Goal: Task Accomplishment & Management: Manage account settings

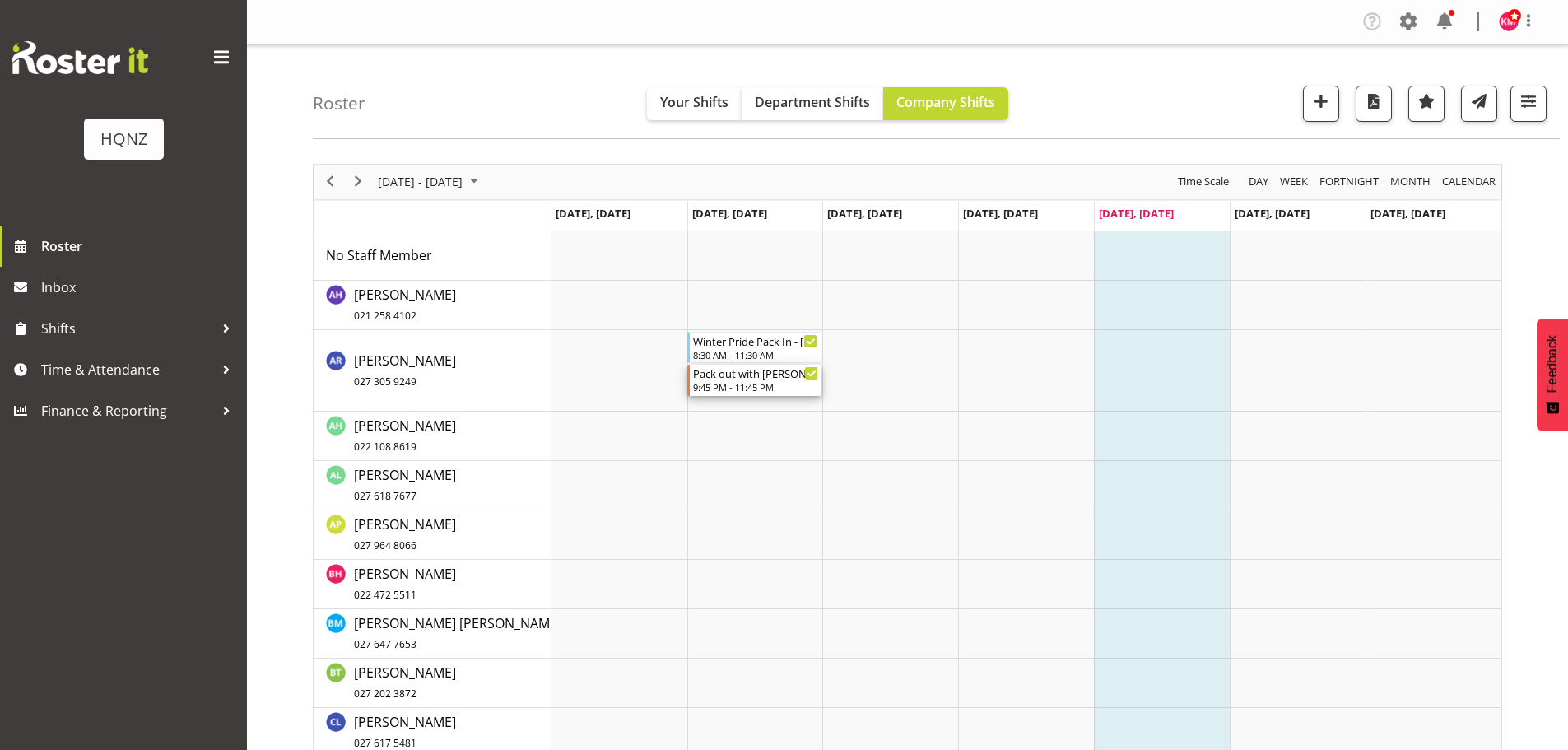
click at [764, 388] on div "9:45 PM - 11:45 PM" at bounding box center [755, 386] width 125 height 13
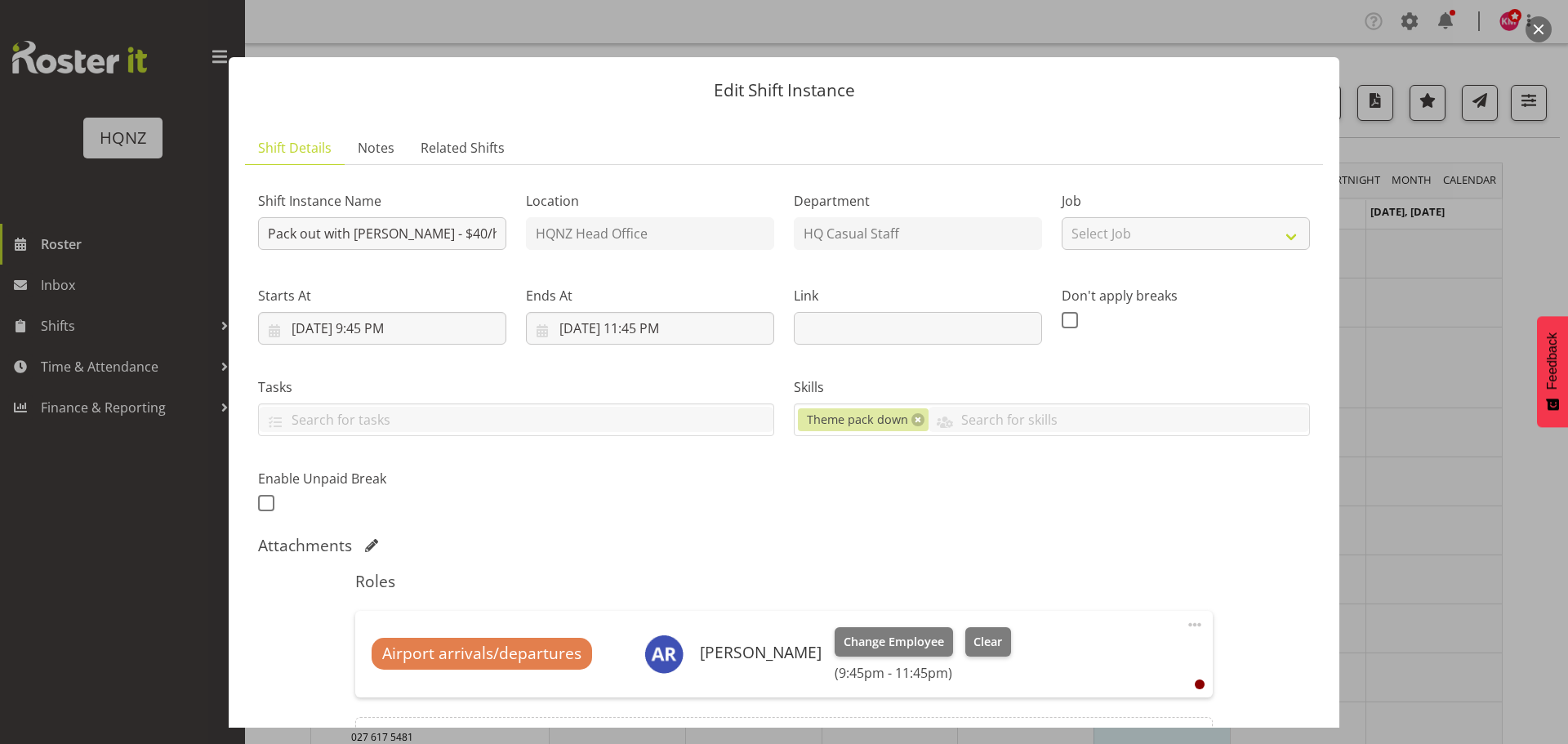
click at [1536, 25] on button "button" at bounding box center [1538, 29] width 26 height 26
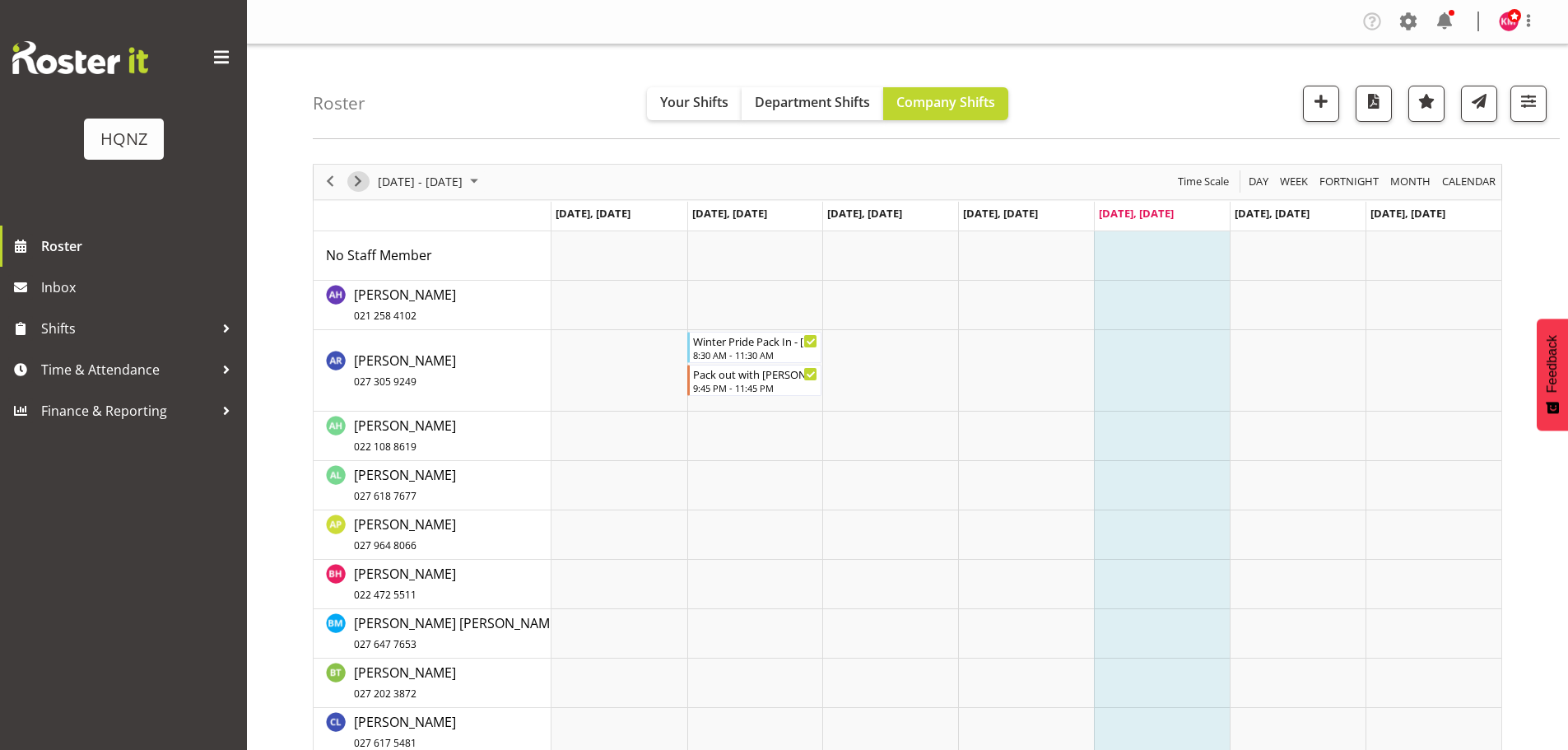
click at [362, 178] on span "Next" at bounding box center [357, 181] width 20 height 21
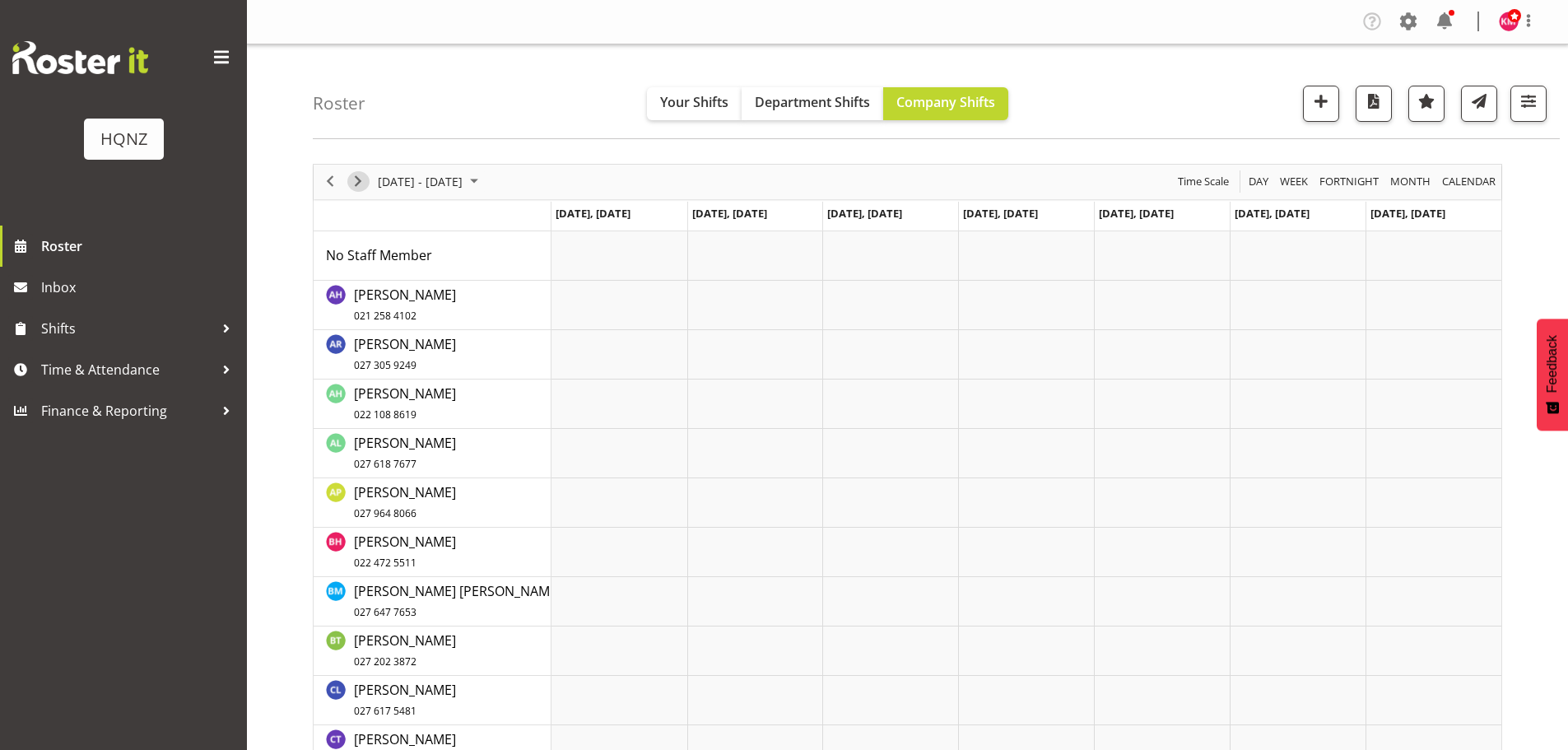
drag, startPoint x: 359, startPoint y: 182, endPoint x: 382, endPoint y: 196, distance: 26.9
click at [358, 182] on span "Next" at bounding box center [357, 181] width 20 height 21
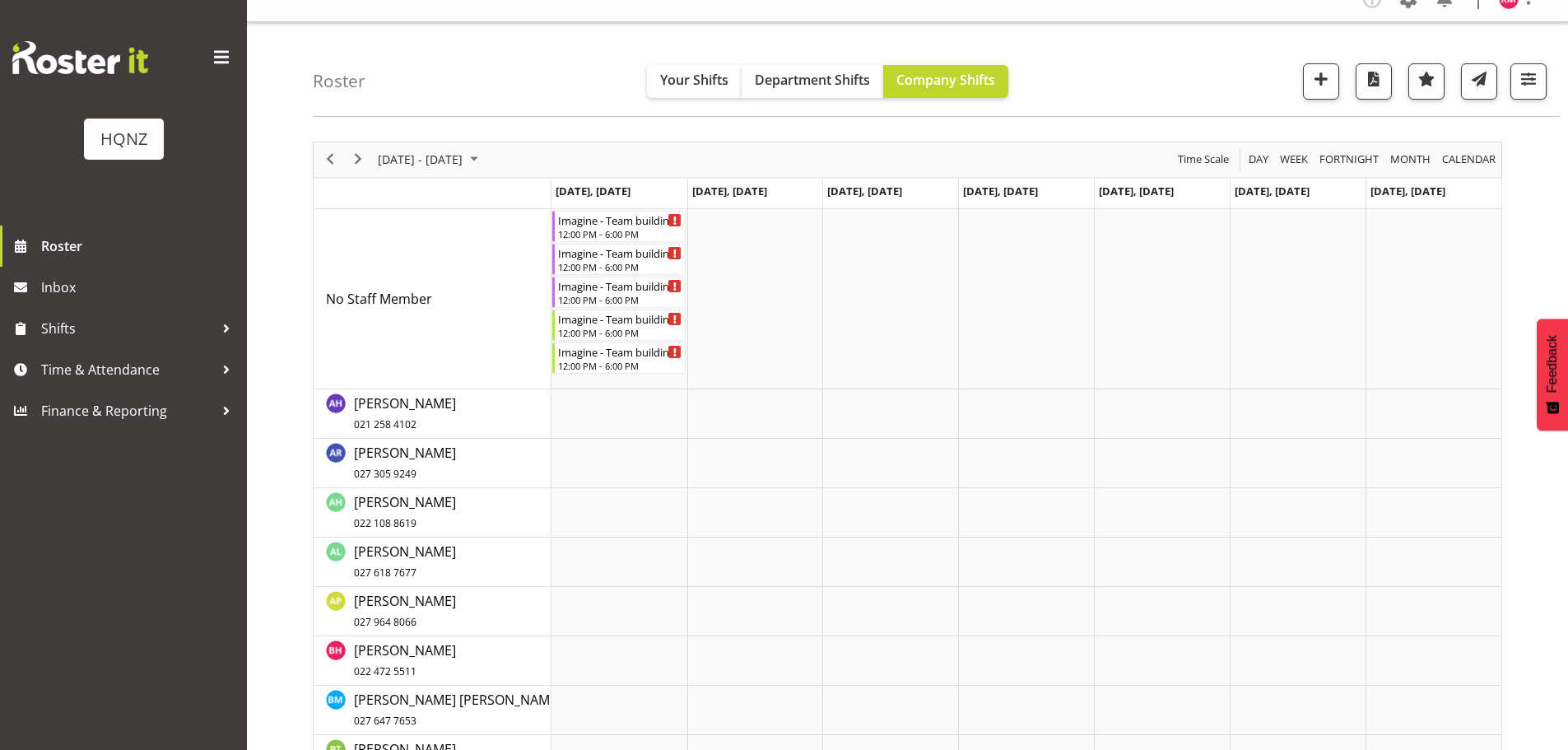
scroll to position [21, 0]
click at [334, 163] on span "Previous" at bounding box center [330, 161] width 20 height 21
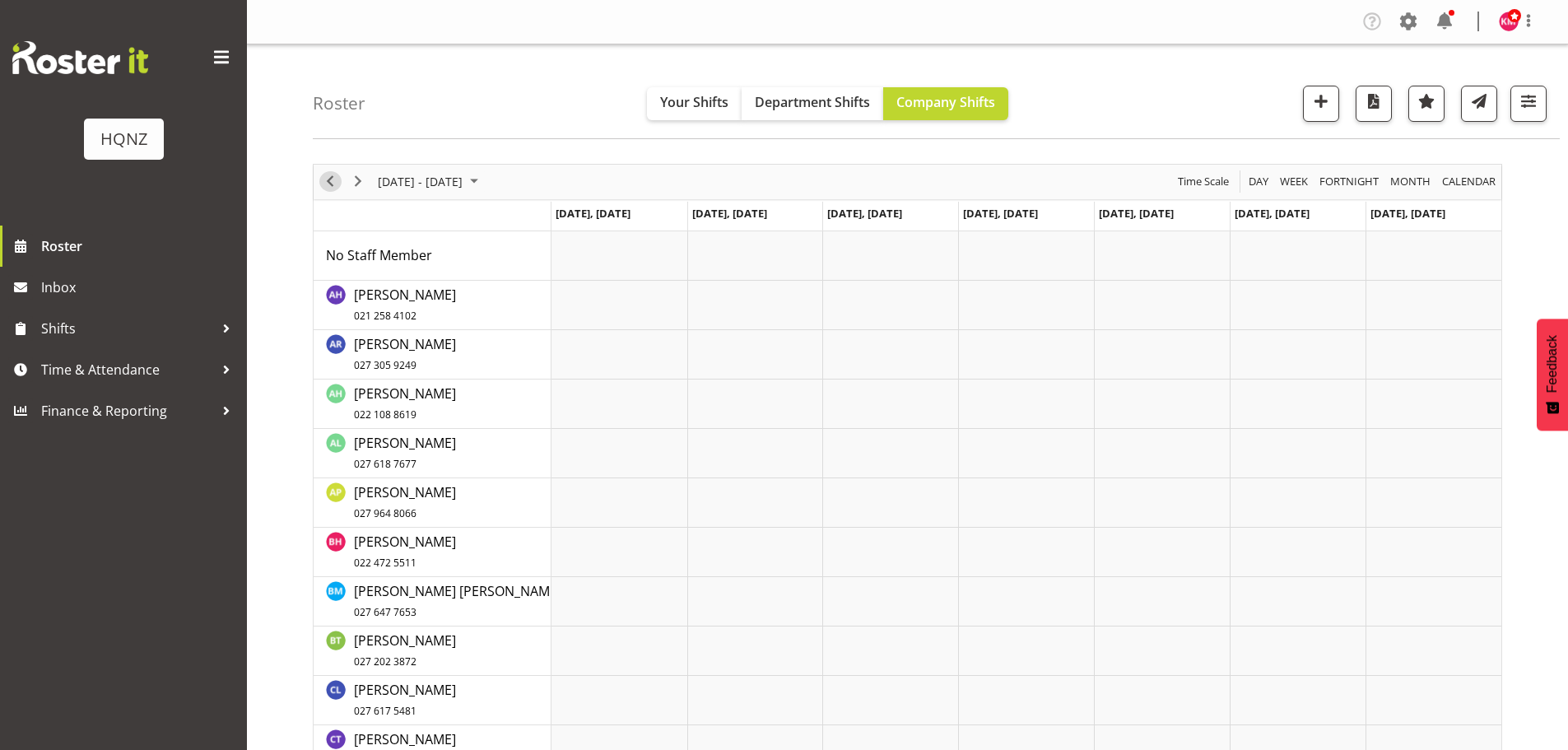
click at [327, 175] on span "Previous" at bounding box center [330, 181] width 20 height 21
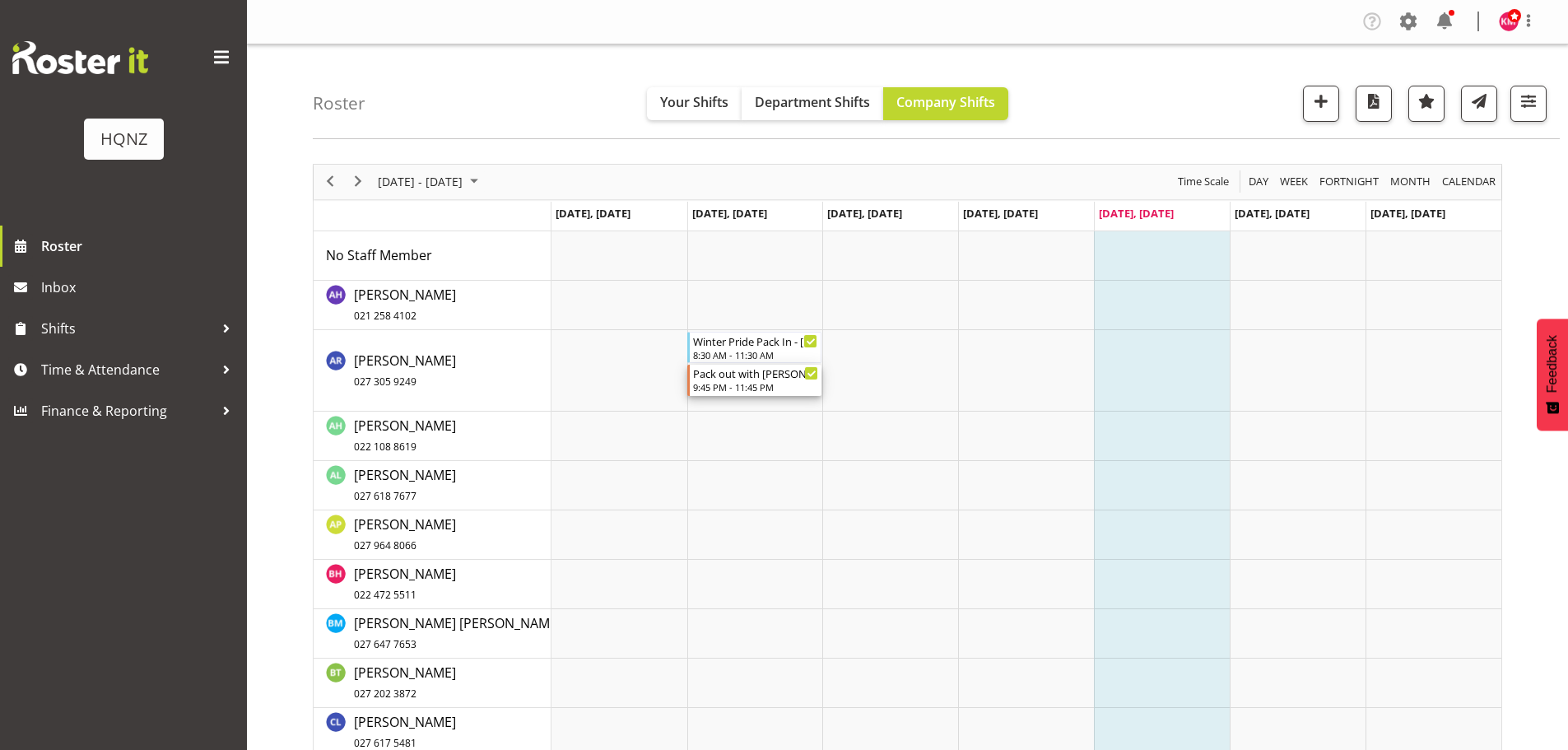
click at [745, 384] on div "9:45 PM - 11:45 PM" at bounding box center [755, 386] width 125 height 13
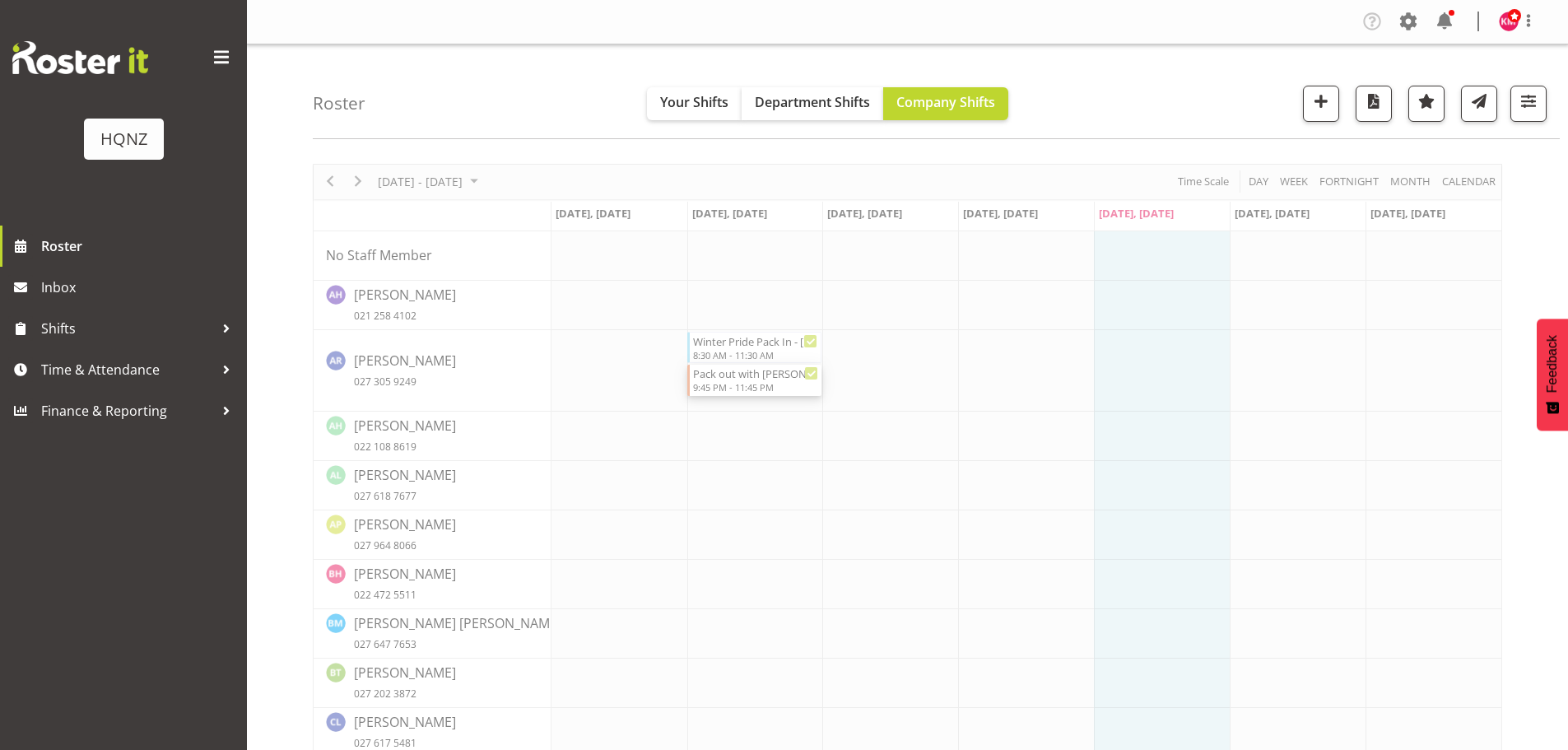
select select "7"
select select "2025"
select select "21"
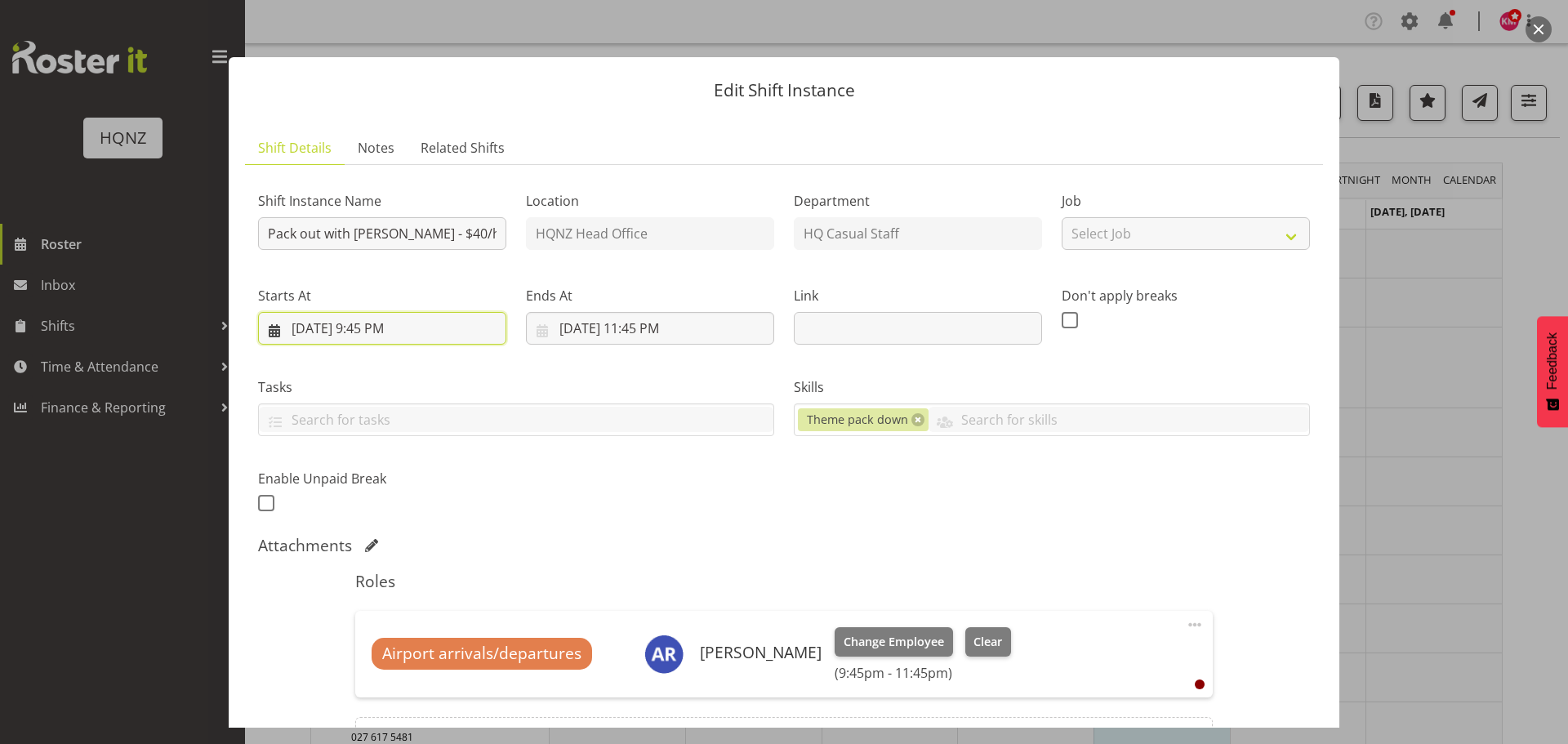
click at [411, 329] on input "[DATE] 9:45 PM" at bounding box center [381, 328] width 248 height 33
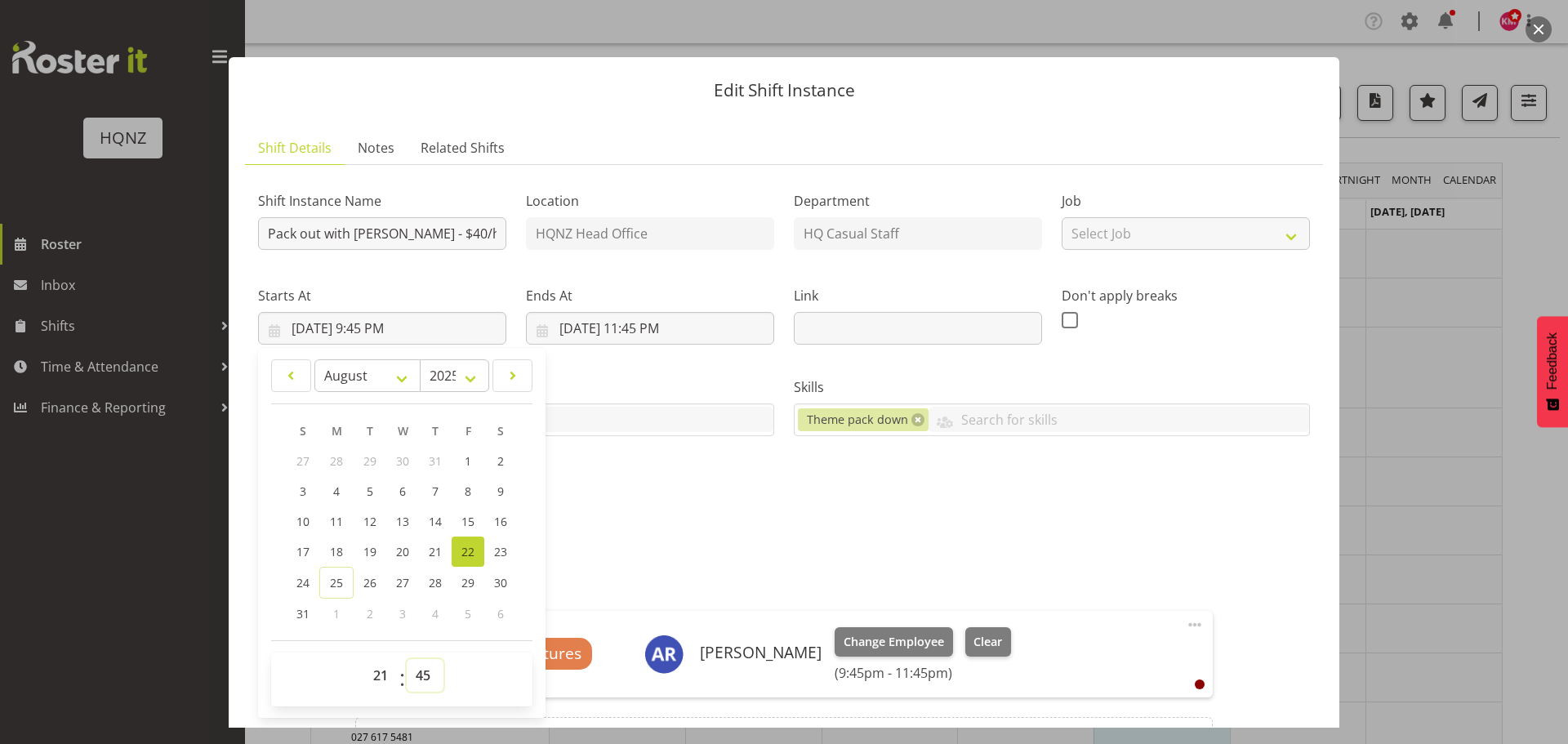
click at [429, 676] on select "00 01 02 03 04 05 06 07 08 09 10 11 12 13 14 15 16 17 18 19 20 21 22 23 24 25 2…" at bounding box center [425, 675] width 37 height 33
select select "15"
click at [407, 659] on select "00 01 02 03 04 05 06 07 08 09 10 11 12 13 14 15 16 17 18 19 20 21 22 23 24 25 2…" at bounding box center [425, 675] width 37 height 33
type input "[DATE] 9:15 PM"
click at [730, 553] on div "Attachments" at bounding box center [784, 544] width 1052 height 20
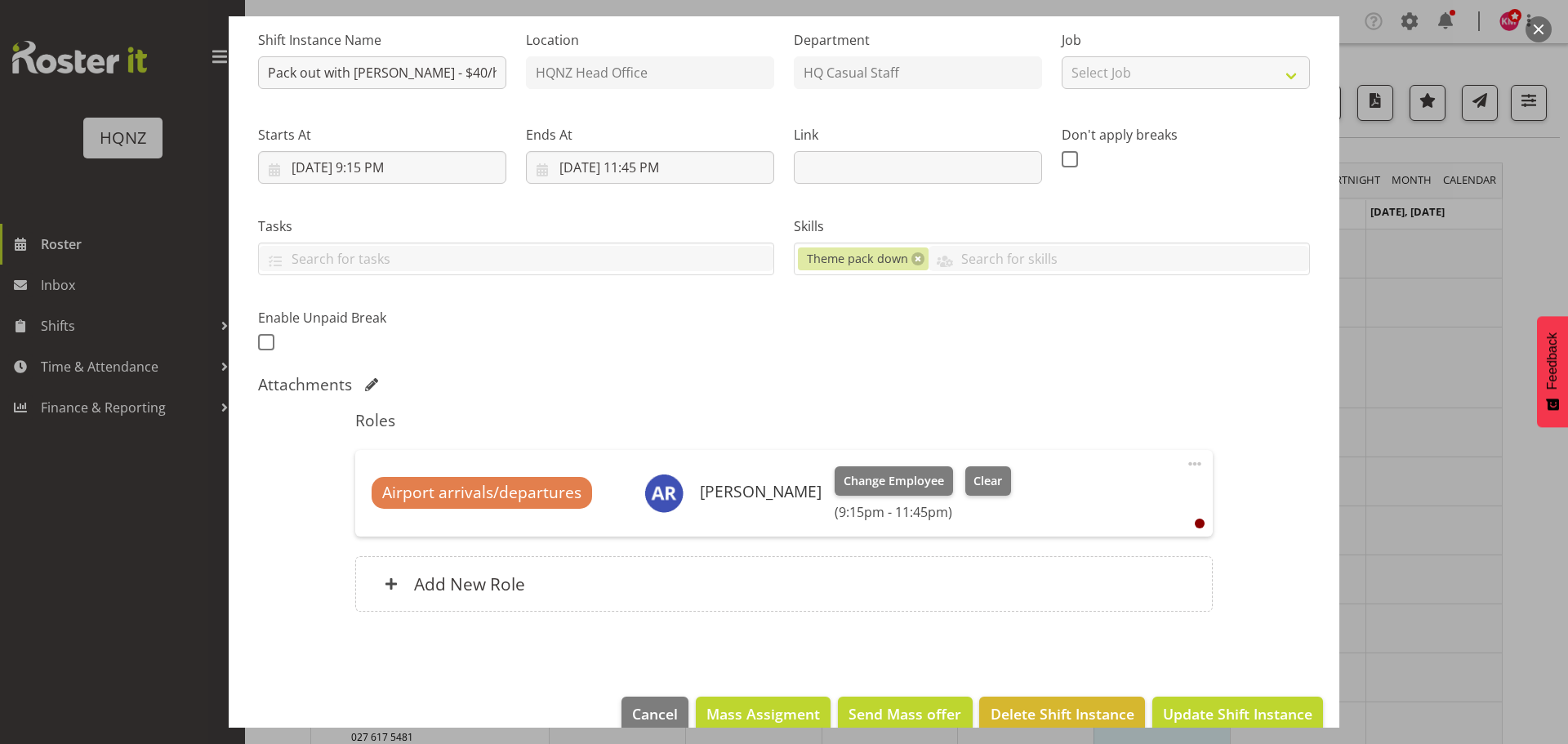
scroll to position [190, 0]
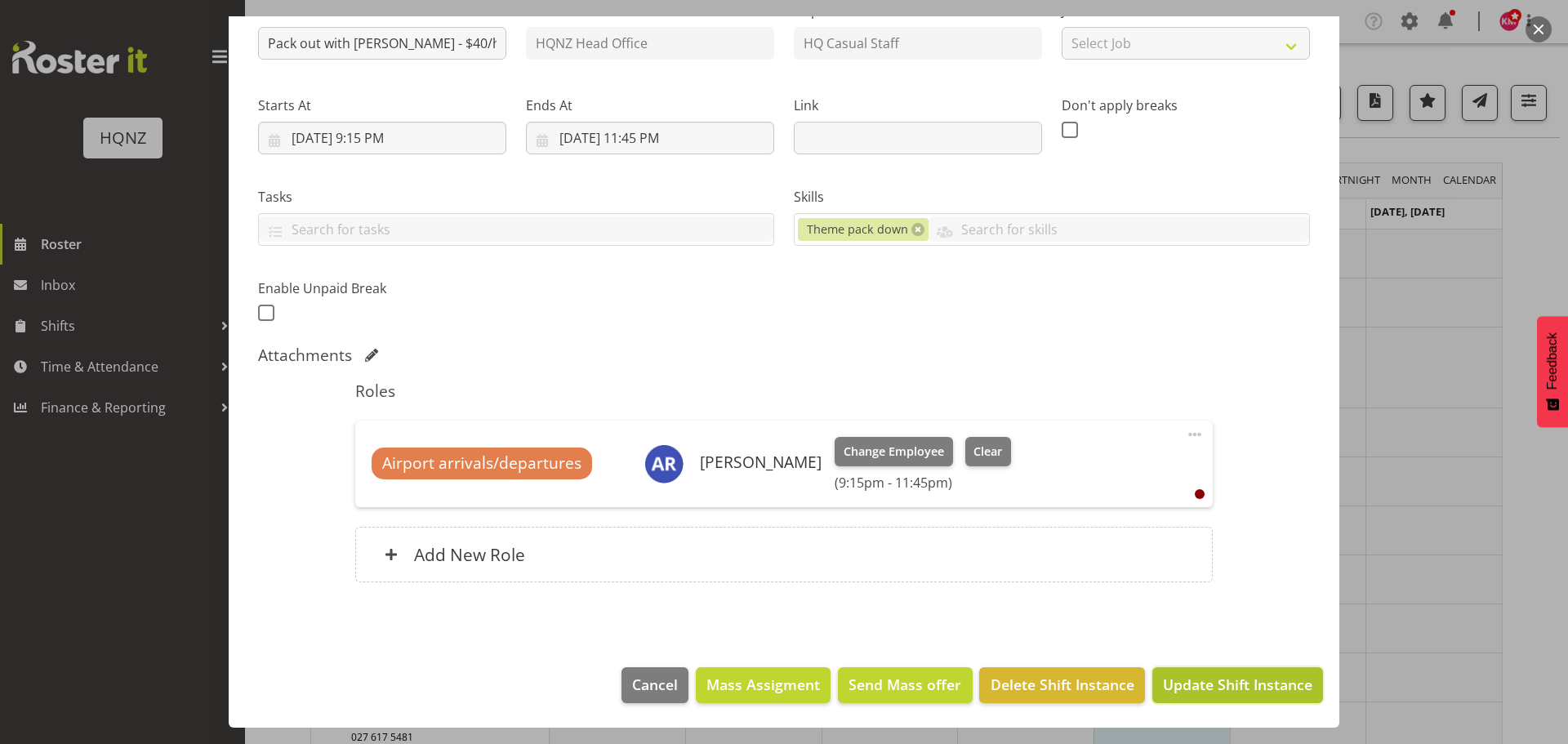
click at [1201, 688] on span "Update Shift Instance" at bounding box center [1236, 684] width 149 height 22
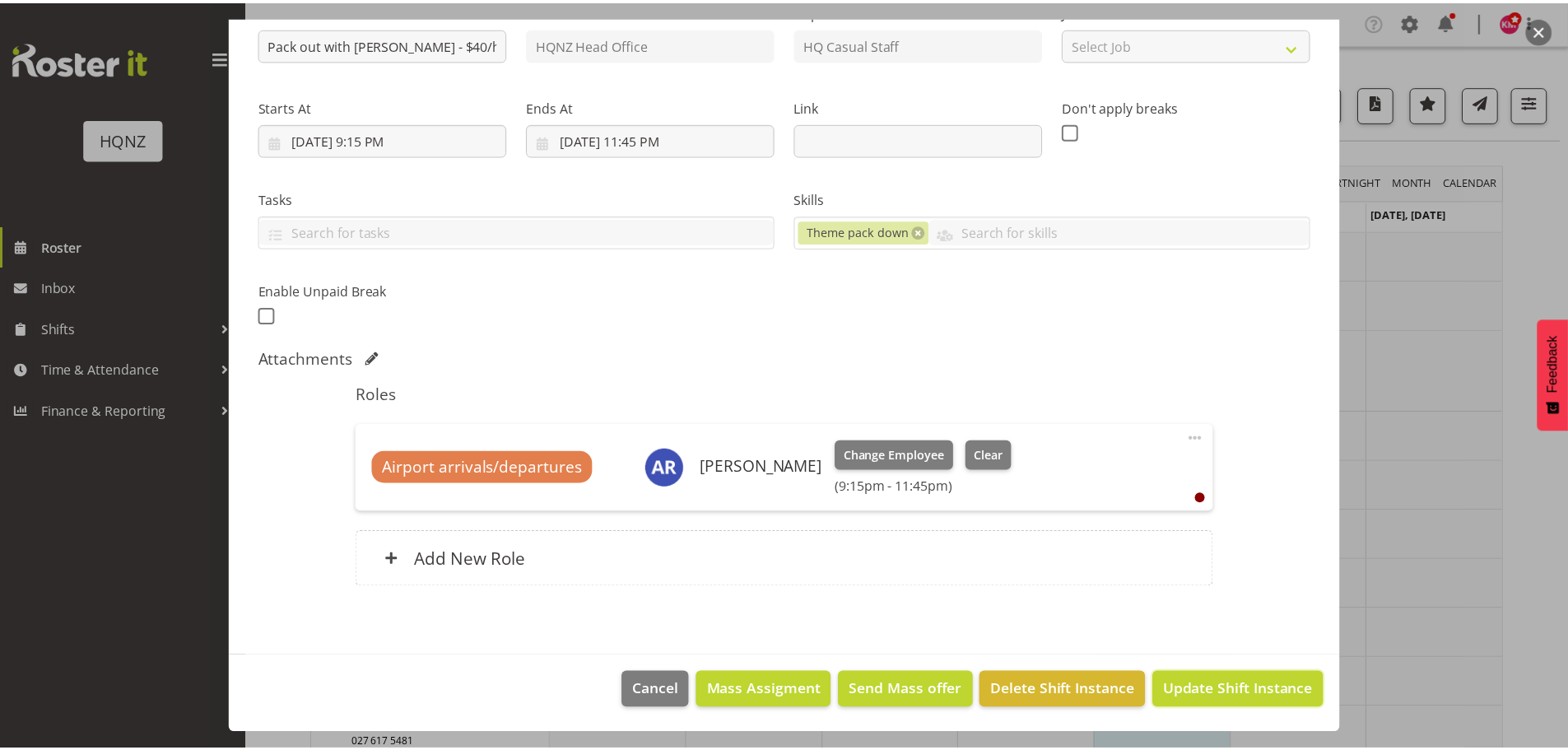
scroll to position [126, 0]
